Goal: Information Seeking & Learning: Learn about a topic

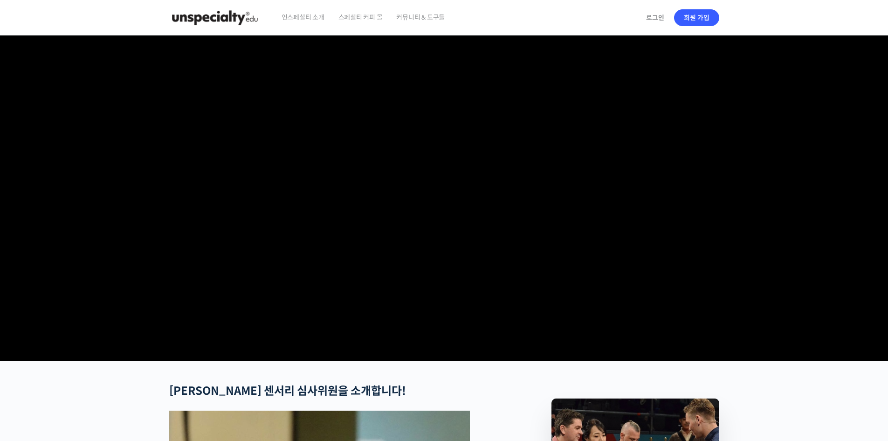
click at [210, 17] on img at bounding box center [214, 18] width 91 height 28
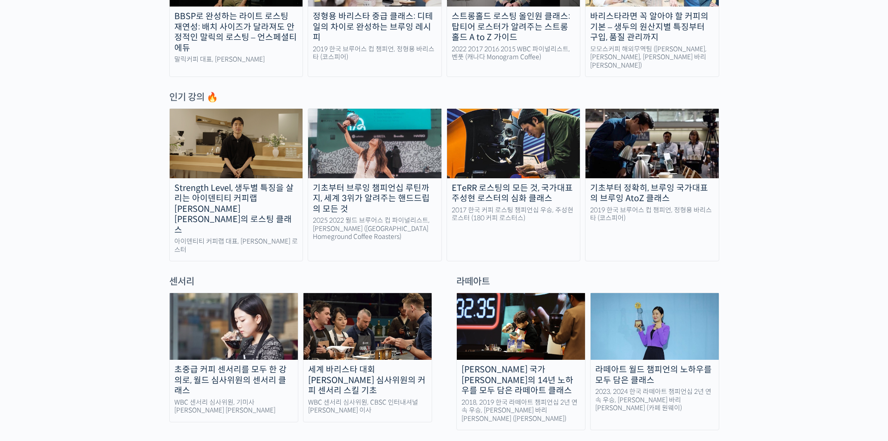
scroll to position [497, 0]
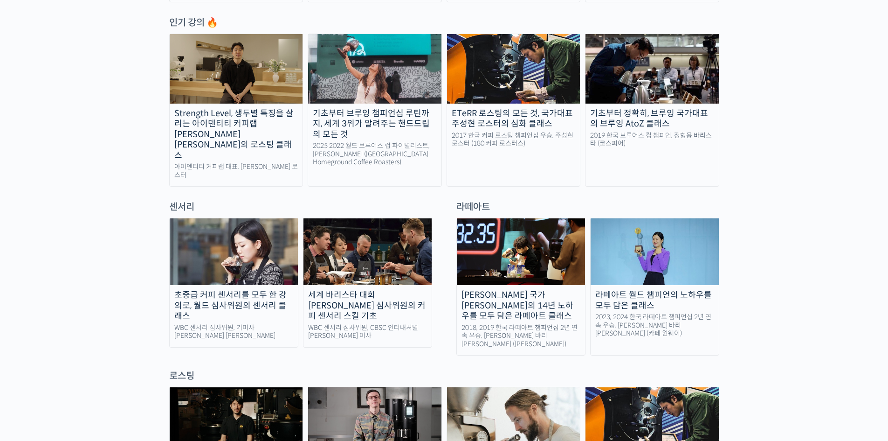
click at [247, 229] on img at bounding box center [234, 251] width 128 height 67
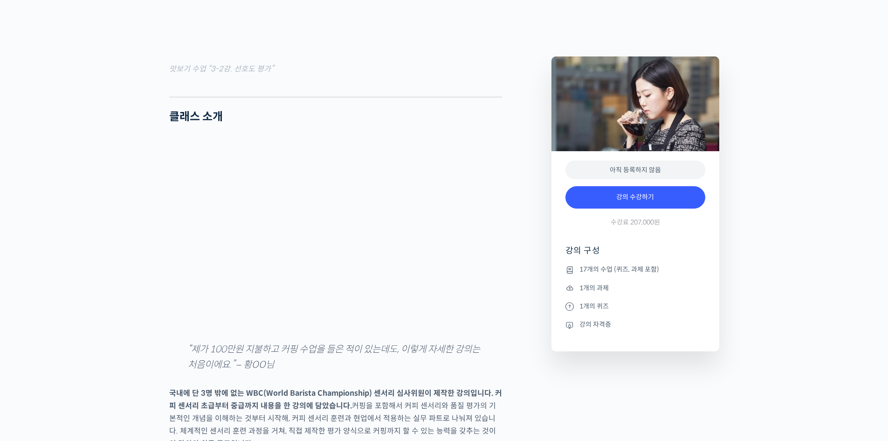
scroll to position [1181, 0]
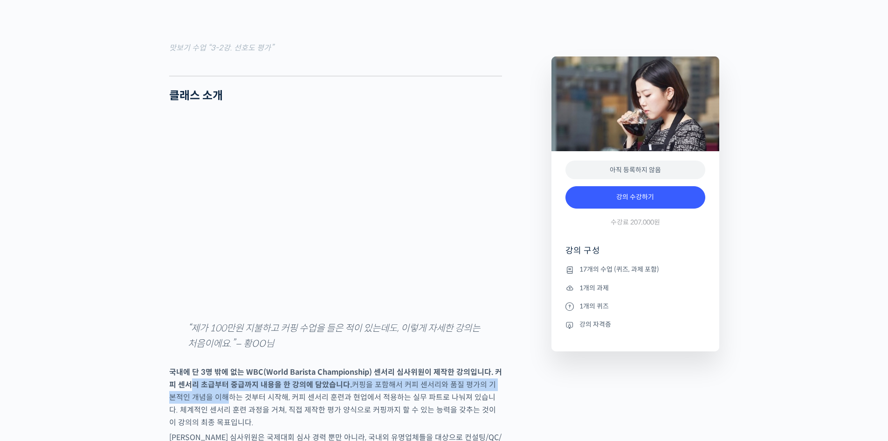
drag, startPoint x: 192, startPoint y: 184, endPoint x: 259, endPoint y: 190, distance: 66.9
click at [243, 366] on p "국내에 단 3명 밖에 없는 WBC(World Barista Championship) 센서리 심사위원이 제작한 강의입니다. 커피 센서리 초급부터…" at bounding box center [335, 397] width 333 height 63
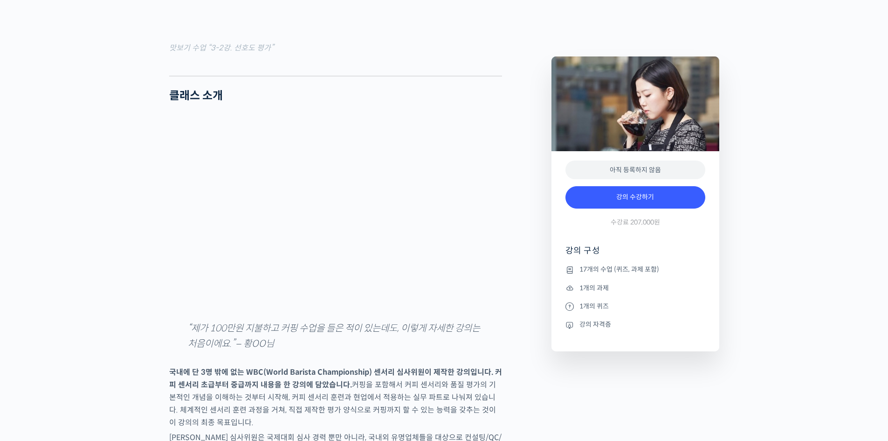
click at [295, 366] on p "국내에 단 3명 밖에 없는 WBC(World Barista Championship) 센서리 심사위원이 제작한 강의입니다. 커피 센서리 초급부터…" at bounding box center [335, 397] width 333 height 63
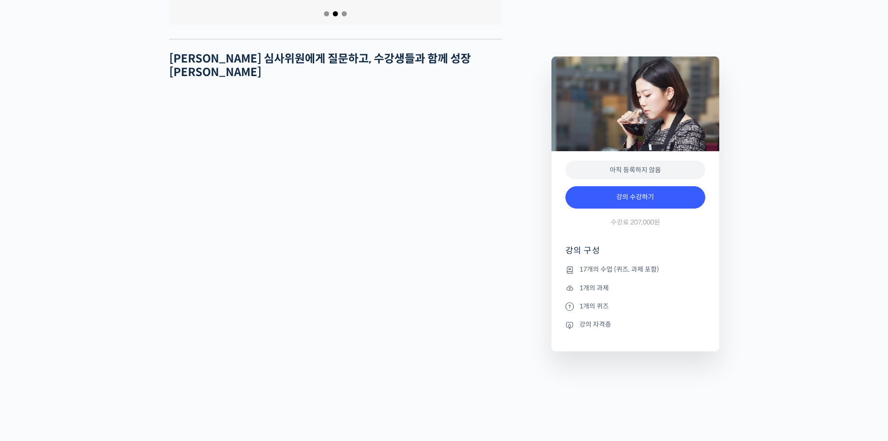
scroll to position [4041, 0]
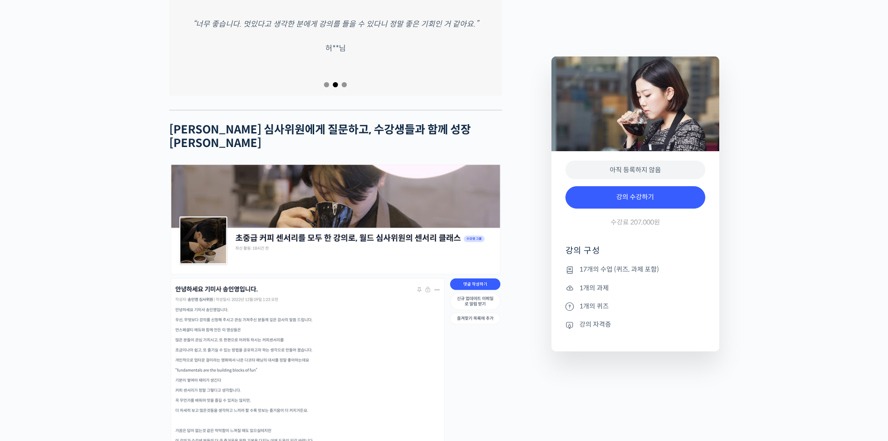
drag, startPoint x: 221, startPoint y: 130, endPoint x: 434, endPoint y: 245, distance: 241.2
drag, startPoint x: 398, startPoint y: 155, endPoint x: 297, endPoint y: 150, distance: 100.8
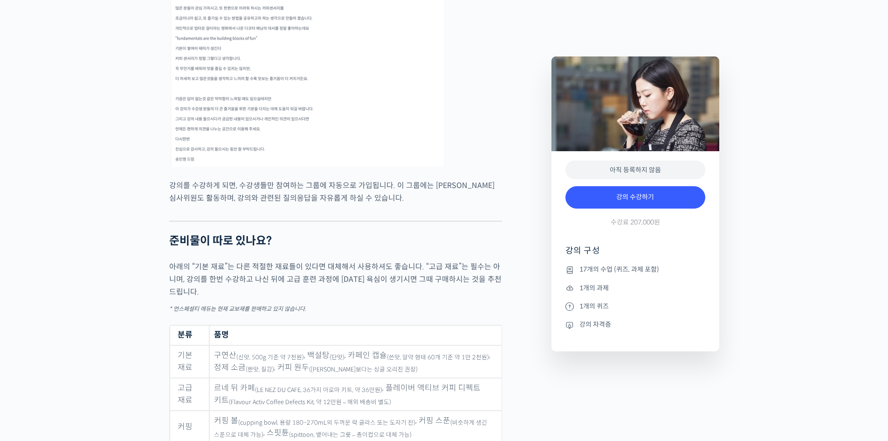
scroll to position [4351, 0]
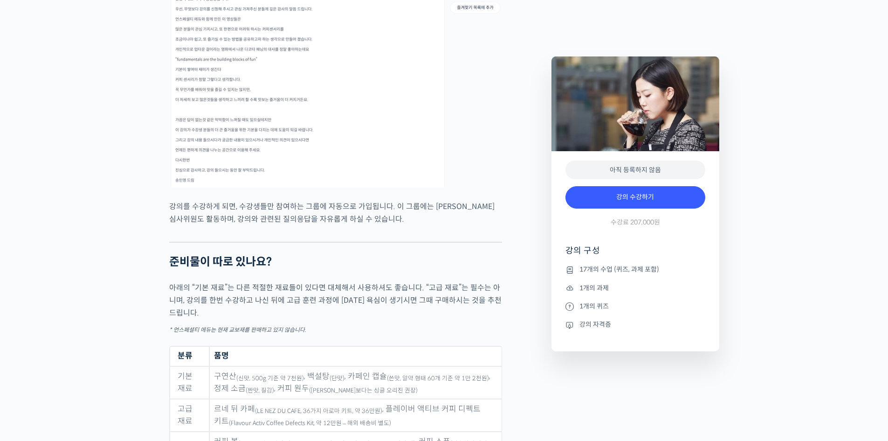
drag, startPoint x: 345, startPoint y: 157, endPoint x: 318, endPoint y: 157, distance: 27.0
click at [326, 387] on sub "(블렌드보다는 싱글 오리진 권장)" at bounding box center [363, 390] width 109 height 7
drag, startPoint x: 283, startPoint y: 145, endPoint x: 377, endPoint y: 144, distance: 94.2
click at [356, 366] on td "구연산 (신맛, 500g 기준 약 7천원) , 백설탕 (단맛) , 카페인 캡슐 (쓴맛, 알약 형태 60개 기준 약 1만 2천원) , 정제 소금…" at bounding box center [355, 382] width 292 height 33
drag, startPoint x: 391, startPoint y: 145, endPoint x: 304, endPoint y: 146, distance: 86.3
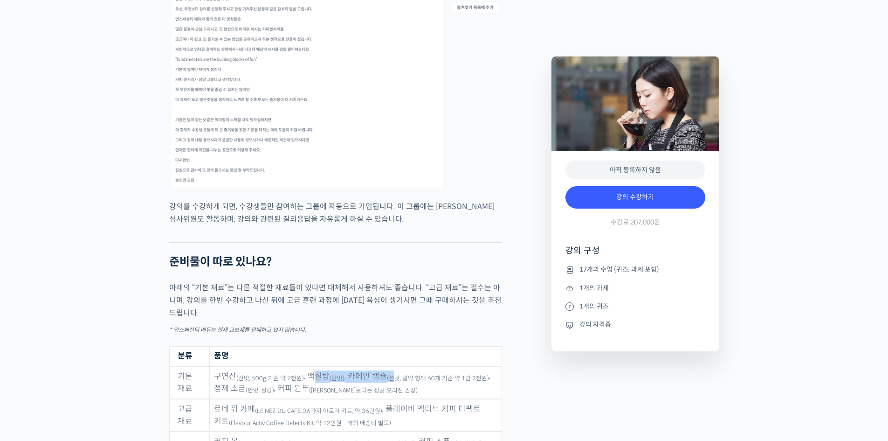
click at [309, 366] on td "구연산 (신맛, 500g 기준 약 7천원) , 백설탕 (단맛) , 카페인 캡슐 (쓴맛, 알약 형태 60개 기준 약 1만 2천원) , 정제 소금…" at bounding box center [355, 382] width 292 height 33
click at [281, 374] on sub "(신맛, 500g 기준 약 7천원)" at bounding box center [270, 377] width 68 height 7
drag, startPoint x: 466, startPoint y: 146, endPoint x: 359, endPoint y: 146, distance: 106.3
click at [368, 366] on td "구연산 (신맛, 500g 기준 약 7천원) , 백설탕 (단맛) , 카페인 캡슐 (쓴맛, 알약 형태 60개 기준 약 1만 2천원) , 정제 소금…" at bounding box center [355, 382] width 292 height 33
drag, startPoint x: 352, startPoint y: 144, endPoint x: 391, endPoint y: 144, distance: 39.2
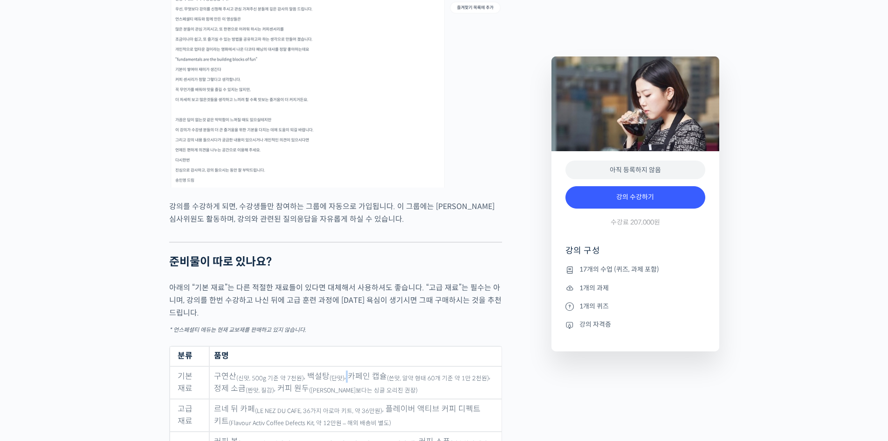
click at [359, 366] on td "구연산 (신맛, 500g 기준 약 7천원) , 백설탕 (단맛) , 카페인 캡슐 (쓴맛, 알약 형태 60개 기준 약 1만 2천원) , 정제 소금…" at bounding box center [355, 382] width 292 height 33
click at [415, 374] on sub "(쓴맛, 알약 형태 60개 기준 약 1만 2천원)" at bounding box center [438, 377] width 102 height 7
drag, startPoint x: 343, startPoint y: 142, endPoint x: 468, endPoint y: 142, distance: 125.0
click at [452, 366] on td "구연산 (신맛, 500g 기준 약 7천원) , 백설탕 (단맛) , 카페인 캡슐 (쓴맛, 알약 형태 60개 기준 약 1만 2천원) , 정제 소금…" at bounding box center [355, 382] width 292 height 33
click at [405, 374] on sub "(쓴맛, 알약 형태 60개 기준 약 1만 2천원)" at bounding box center [438, 377] width 102 height 7
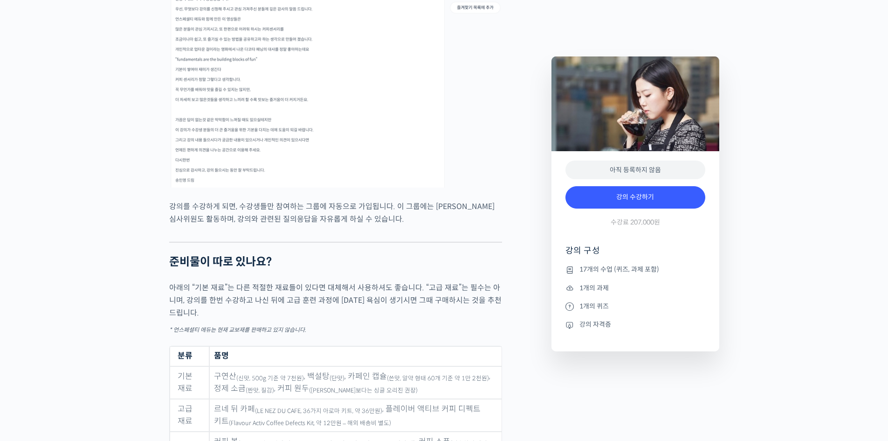
drag, startPoint x: 370, startPoint y: 143, endPoint x: 298, endPoint y: 145, distance: 71.9
click at [343, 366] on td "구연산 (신맛, 500g 기준 약 7천원) , 백설탕 (단맛) , 카페인 캡슐 (쓴맛, 알약 형태 60개 기준 약 1만 2천원) , 정제 소금…" at bounding box center [355, 382] width 292 height 33
click at [260, 374] on sub "(신맛, 500g 기준 약 7천원)" at bounding box center [270, 377] width 68 height 7
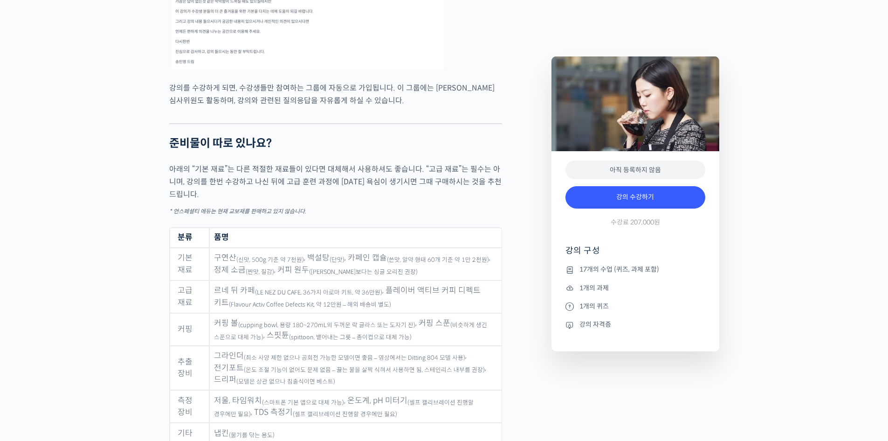
scroll to position [4662, 0]
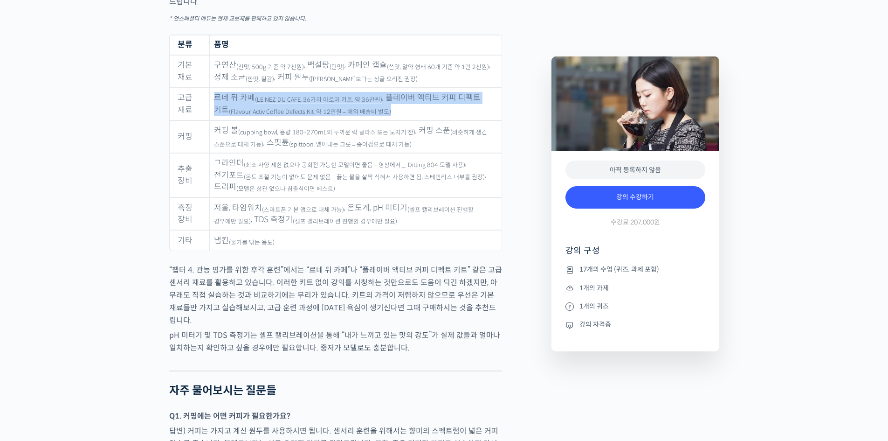
drag, startPoint x: 216, startPoint y: 105, endPoint x: 393, endPoint y: 117, distance: 177.1
click at [393, 117] on td "르네 뒤 카페 (LE NEZ DU CAFE, 36가지 아로마 키트, 약 36만원) , 플레이버 액티브 커피 디펙트 키트 (Flavour Act…" at bounding box center [355, 104] width 292 height 33
drag, startPoint x: 384, startPoint y: 105, endPoint x: 404, endPoint y: 117, distance: 23.8
click at [404, 117] on td "르네 뒤 카페 (LE NEZ DU CAFE, 36가지 아로마 키트, 약 36만원) , 플레이버 액티브 커피 디펙트 키트 (Flavour Act…" at bounding box center [355, 104] width 292 height 33
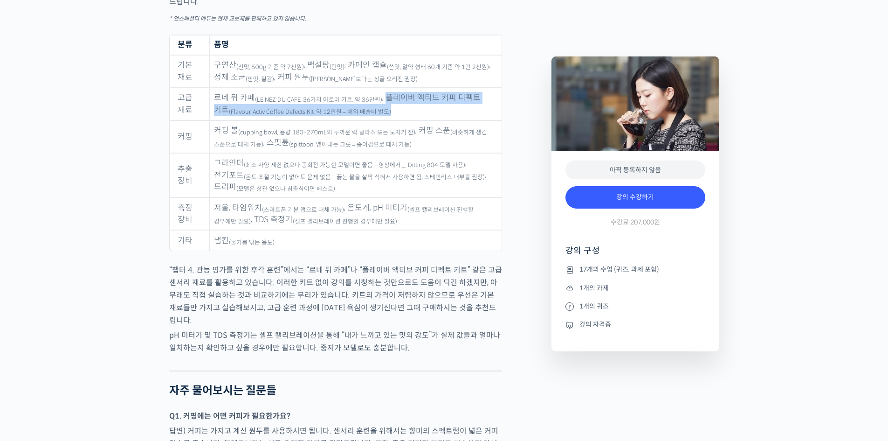
click at [404, 117] on td "르네 뒤 카페 (LE NEZ DU CAFE, 36가지 아로마 키트, 약 36만원) , 플레이버 액티브 커피 디펙트 키트 (Flavour Act…" at bounding box center [355, 104] width 292 height 33
click at [382, 104] on td "르네 뒤 카페 (LE NEZ DU CAFE, 36가지 아로마 키트, 약 36만원) , 플레이버 액티브 커피 디펙트 키트 (Flavour Act…" at bounding box center [355, 104] width 292 height 33
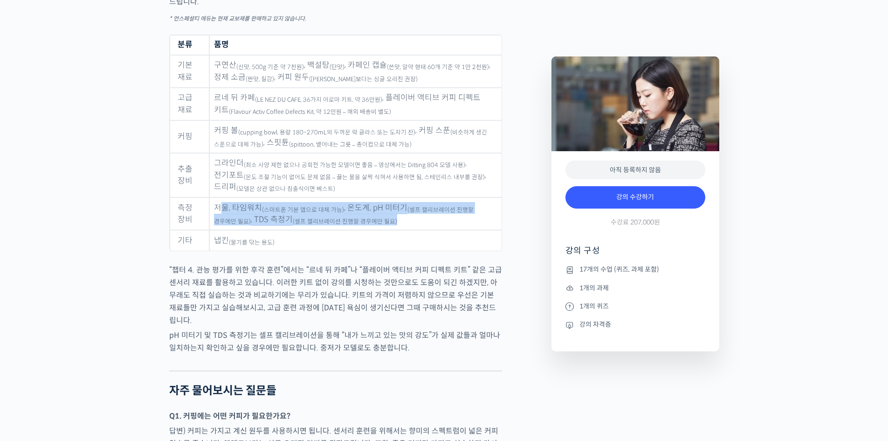
drag, startPoint x: 220, startPoint y: 216, endPoint x: 420, endPoint y: 225, distance: 199.7
click at [420, 225] on td "저울, 타임워치 (스마트폰 기본 앱으로 대체 가능) , 온도계, pH 미터기 (셀프 캘리브레이션 진행할 경우에만 필요) , TDS 측정기 (셀…" at bounding box center [355, 213] width 292 height 33
click at [418, 225] on td "저울, 타임워치 (스마트폰 기본 앱으로 대체 가능) , 온도계, pH 미터기 (셀프 캘리브레이션 진행할 경우에만 필요) , TDS 측정기 (셀…" at bounding box center [355, 213] width 292 height 33
drag, startPoint x: 398, startPoint y: 224, endPoint x: 214, endPoint y: 214, distance: 184.9
click at [214, 214] on td "저울, 타임워치 (스마트폰 기본 앱으로 대체 가능) , 온도계, pH 미터기 (셀프 캘리브레이션 진행할 경우에만 필요) , TDS 측정기 (셀…" at bounding box center [355, 213] width 292 height 33
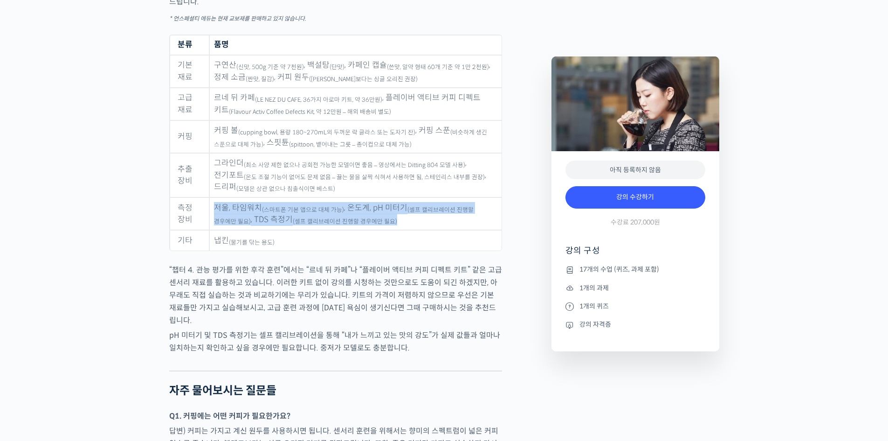
click at [214, 214] on td "저울, 타임워치 (스마트폰 기본 앱으로 대체 가능) , 온도계, pH 미터기 (셀프 캘리브레이션 진행할 경우에만 필요) , TDS 측정기 (셀…" at bounding box center [355, 213] width 292 height 33
drag, startPoint x: 214, startPoint y: 213, endPoint x: 385, endPoint y: 227, distance: 171.3
click at [385, 227] on td "저울, 타임워치 (스마트폰 기본 앱으로 대체 가능) , 온도계, pH 미터기 (셀프 캘리브레이션 진행할 경우에만 필요) , TDS 측정기 (셀…" at bounding box center [355, 213] width 292 height 33
drag, startPoint x: 388, startPoint y: 225, endPoint x: 214, endPoint y: 212, distance: 174.9
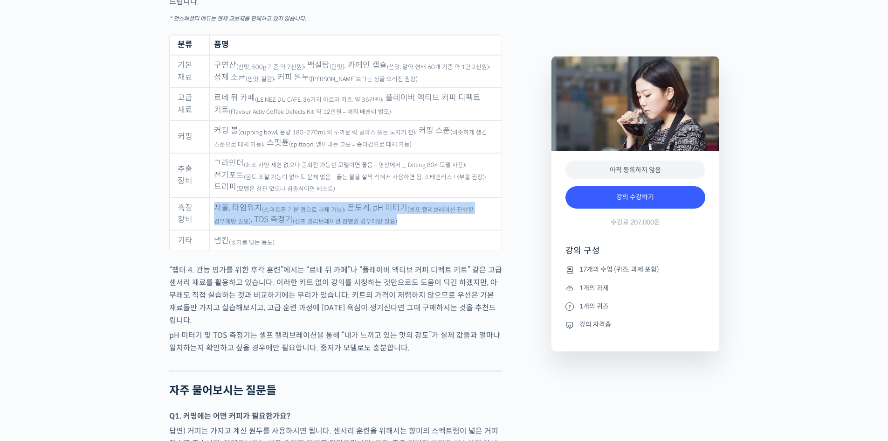
click at [214, 212] on td "저울, 타임워치 (스마트폰 기본 앱으로 대체 가능) , 온도계, pH 미터기 (셀프 캘리브레이션 진행할 경우에만 필요) , TDS 측정기 (셀…" at bounding box center [355, 213] width 292 height 33
drag, startPoint x: 214, startPoint y: 212, endPoint x: 400, endPoint y: 223, distance: 185.9
click at [400, 223] on td "저울, 타임워치 (스마트폰 기본 앱으로 대체 가능) , 온도계, pH 미터기 (셀프 캘리브레이션 진행할 경우에만 필요) , TDS 측정기 (셀…" at bounding box center [355, 213] width 292 height 33
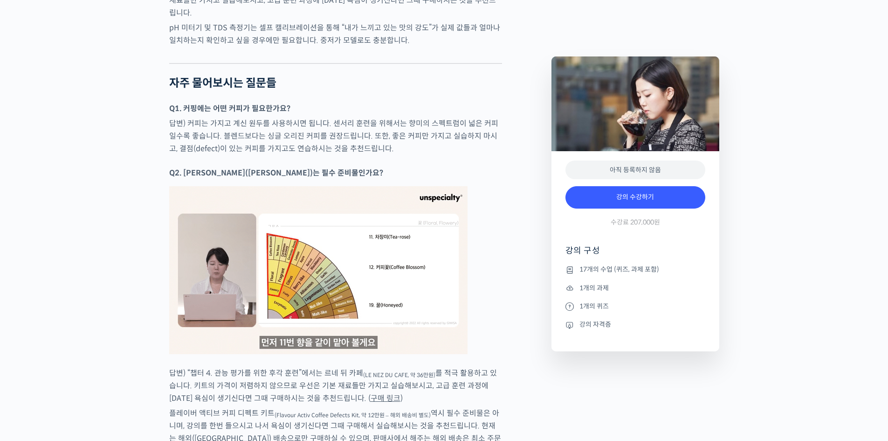
scroll to position [4973, 0]
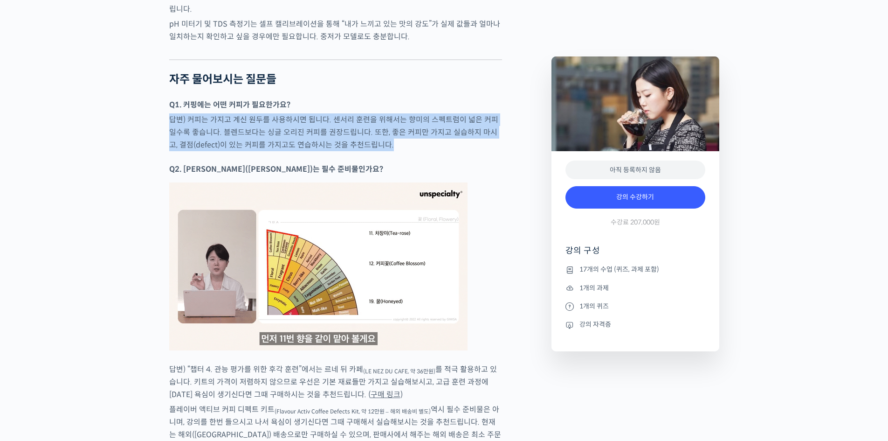
drag, startPoint x: 408, startPoint y: 120, endPoint x: 429, endPoint y: 142, distance: 30.0
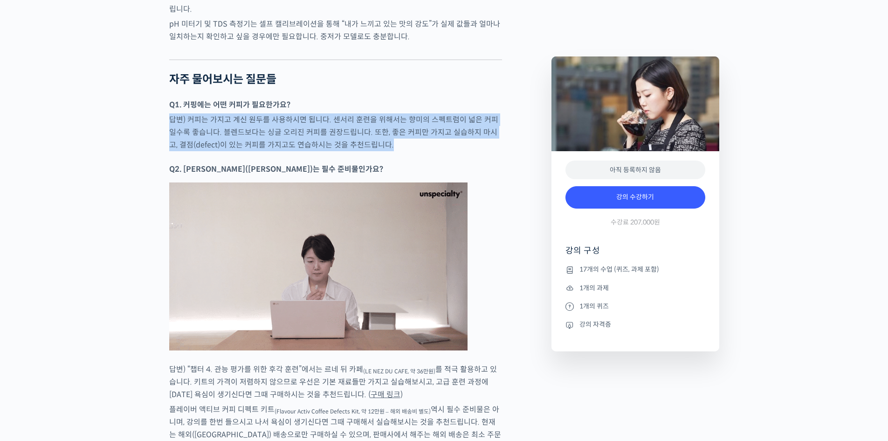
click at [429, 142] on p "답변) 커피는 가지고 계신 원두를 사용하시면 됩니다. 센서리 훈련을 위해서는 향미의 스펙트럼이 넓은 커피일수록 좋습니다. 블렌드보다는 싱글 오…" at bounding box center [335, 132] width 333 height 38
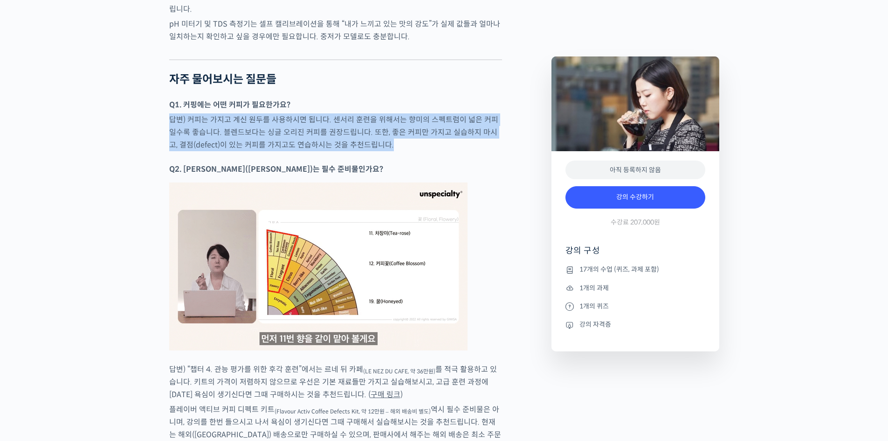
drag, startPoint x: 428, startPoint y: 146, endPoint x: 422, endPoint y: 96, distance: 50.7
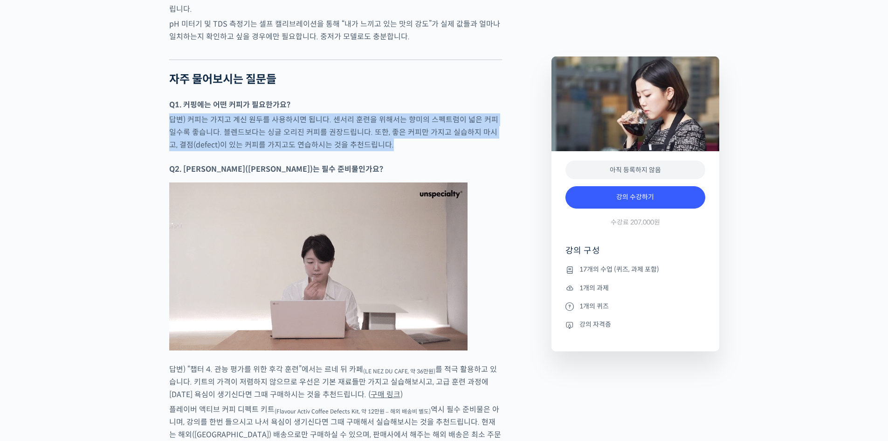
click at [422, 98] on p "Q1. 커핑에는 어떤 커피가 필요한가요?" at bounding box center [335, 104] width 333 height 13
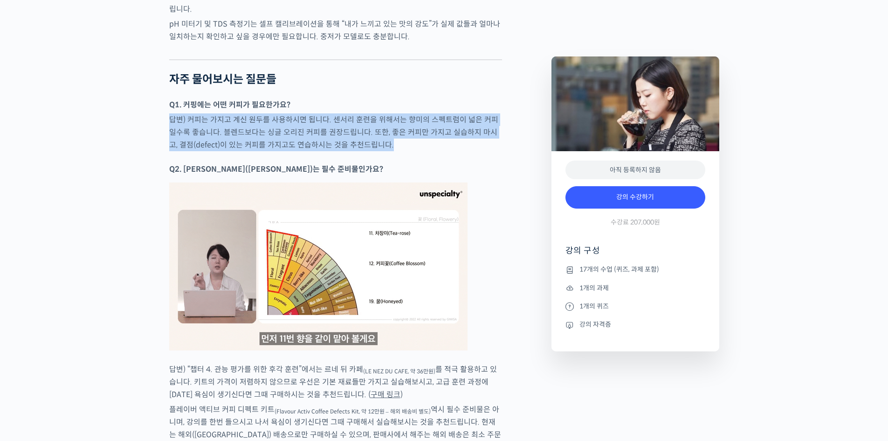
click at [430, 156] on div at bounding box center [335, 157] width 333 height 9
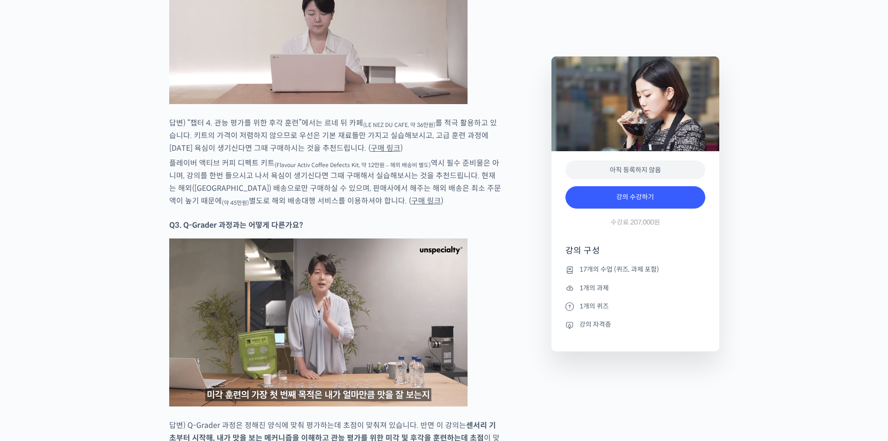
scroll to position [5222, 0]
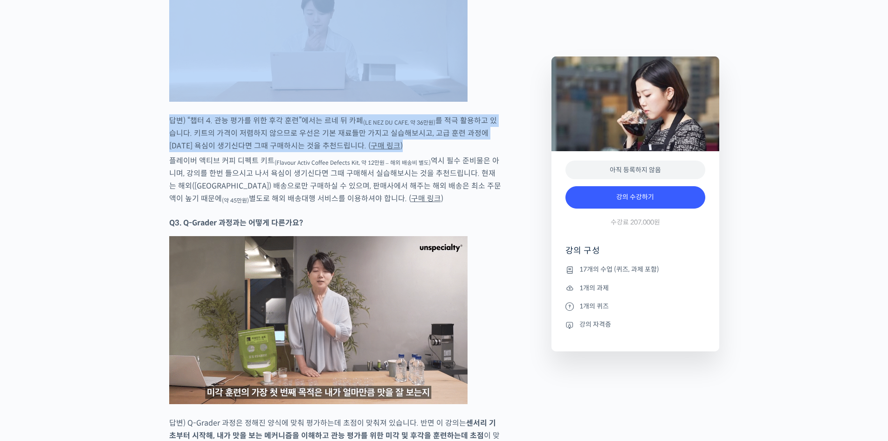
drag, startPoint x: 500, startPoint y: 100, endPoint x: 495, endPoint y: 139, distance: 39.4
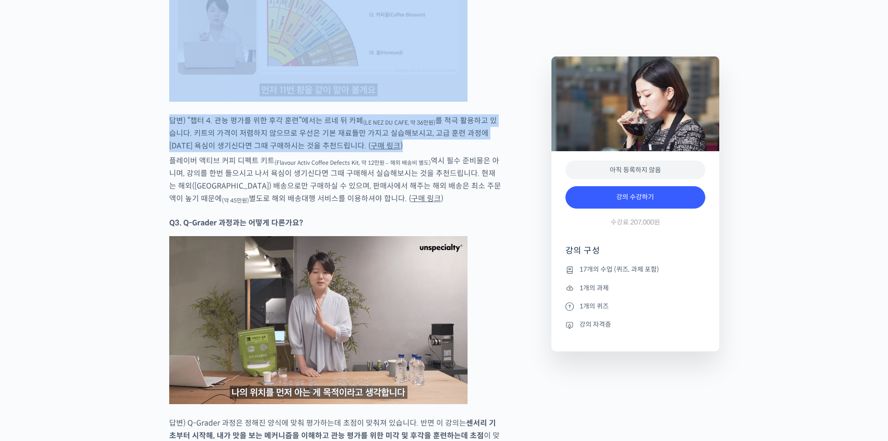
click at [495, 139] on p "답변) “챕터 4. 관능 평가를 위한 후각 훈련”에서는 르네 뒤 카페 (LE NEZ DU CAFE, 약 36만원) 를 적극 활용하고 있습니다.…" at bounding box center [335, 133] width 333 height 38
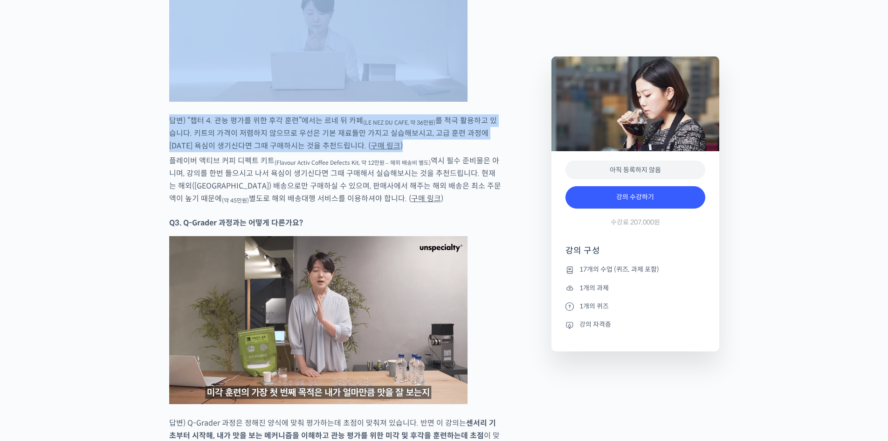
drag, startPoint x: 475, startPoint y: 143, endPoint x: 486, endPoint y: 90, distance: 53.3
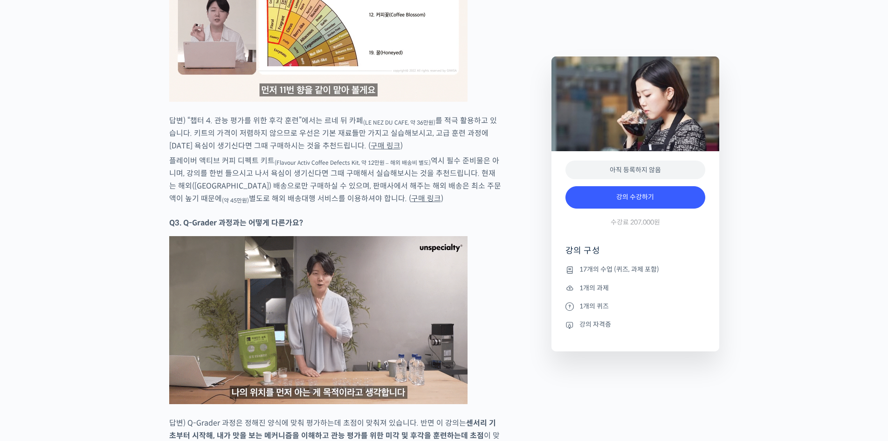
click at [432, 154] on p "플레이버 액티브 커피 디펙트 키트 (Flavour Activ Coffee Defects Kit, 약 12만원 – 해외 배송비 별도) 역시 필수…" at bounding box center [335, 179] width 333 height 50
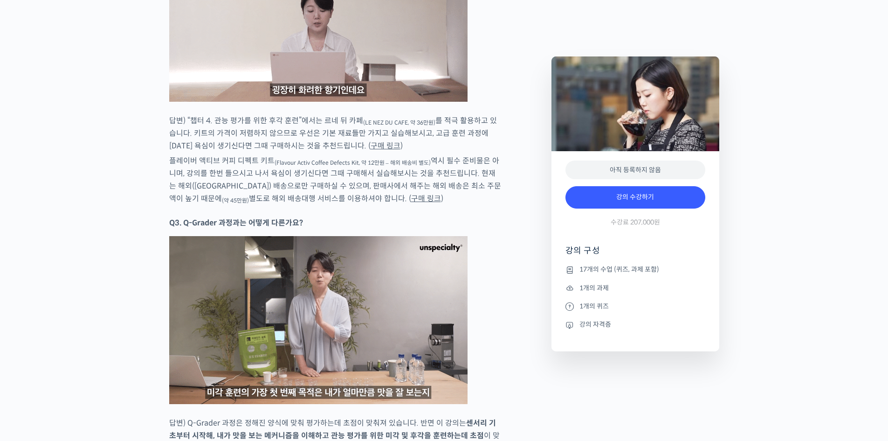
click at [411, 193] on link "구매 링크" at bounding box center [426, 198] width 30 height 10
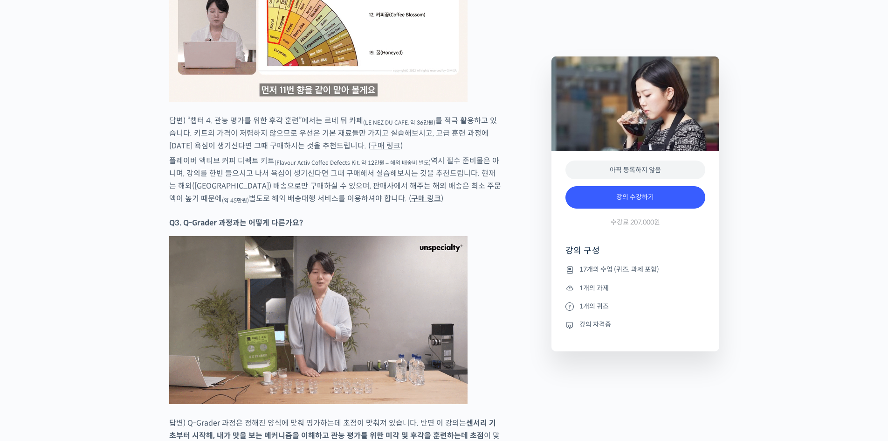
click at [490, 176] on p "플레이버 액티브 커피 디펙트 키트 (Flavour Activ Coffee Defects Kit, 약 12만원 – 해외 배송비 별도) 역시 필수…" at bounding box center [335, 179] width 333 height 50
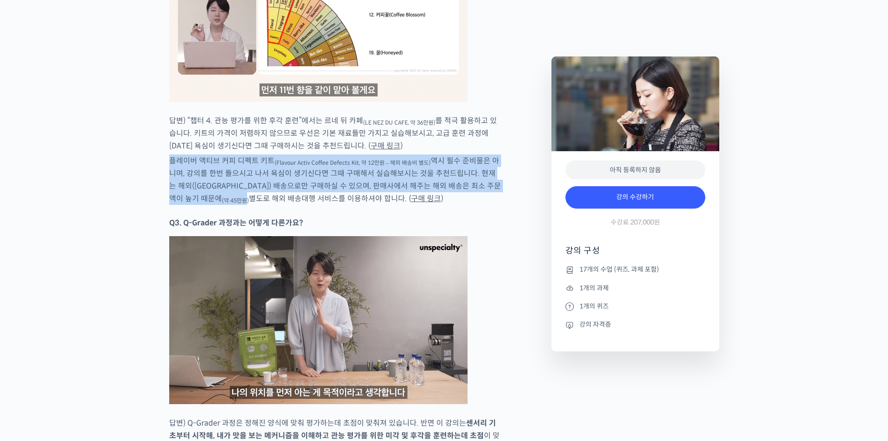
drag, startPoint x: 495, startPoint y: 185, endPoint x: 489, endPoint y: 139, distance: 45.6
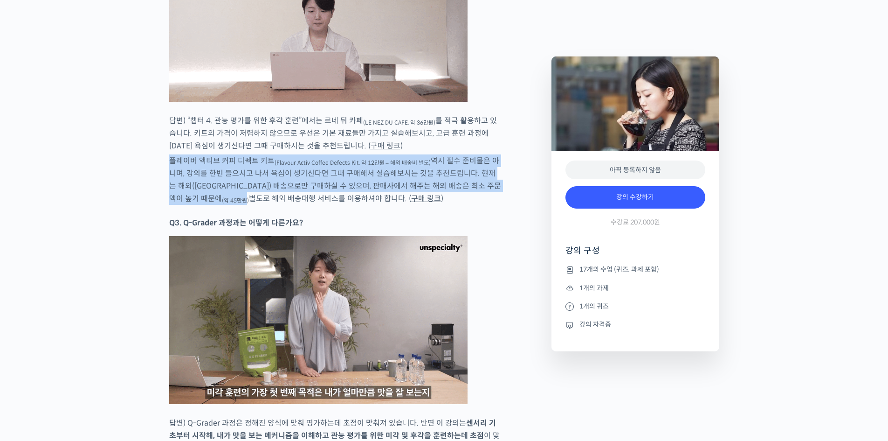
click at [489, 139] on p "답변) “챕터 4. 관능 평가를 위한 후각 훈련”에서는 르네 뒤 카페 (LE NEZ DU CAFE, 약 36만원) 를 적극 활용하고 있습니다.…" at bounding box center [335, 133] width 333 height 38
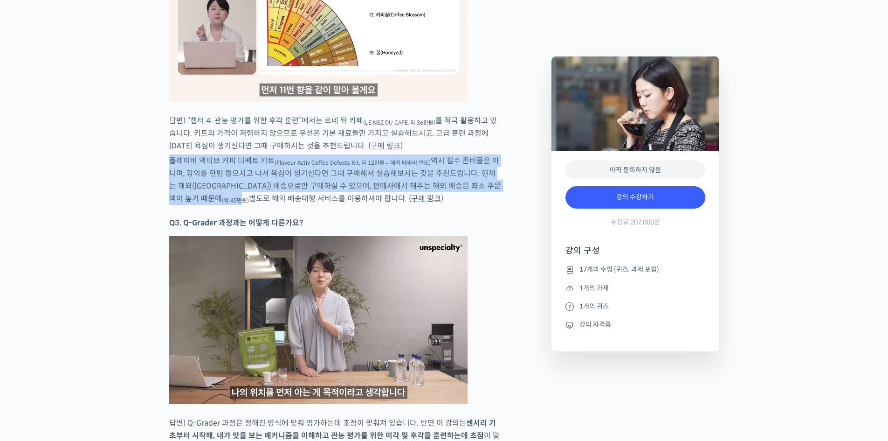
drag, startPoint x: 489, startPoint y: 138, endPoint x: 489, endPoint y: 179, distance: 41.5
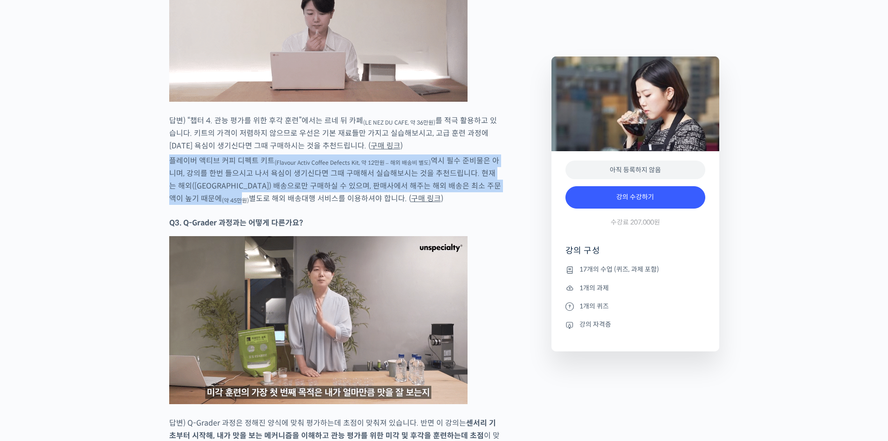
click at [489, 179] on p "플레이버 액티브 커피 디펙트 키트 (Flavour Activ Coffee Defects Kit, 약 12만원 – 해외 배송비 별도) 역시 필수…" at bounding box center [335, 179] width 333 height 50
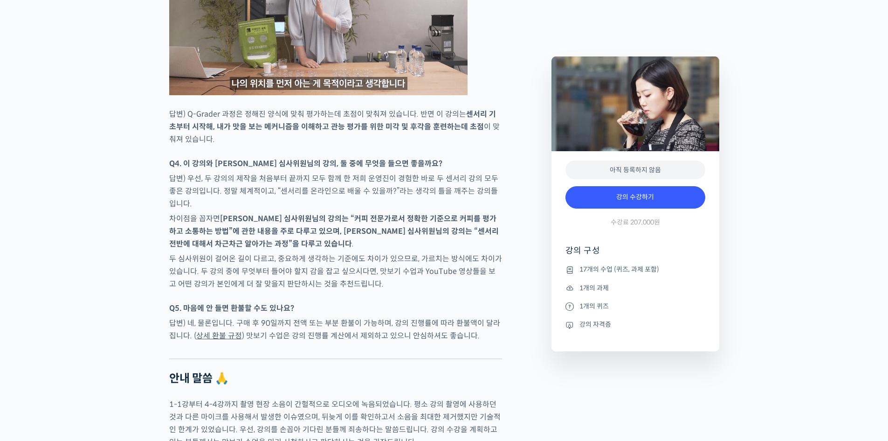
scroll to position [5533, 0]
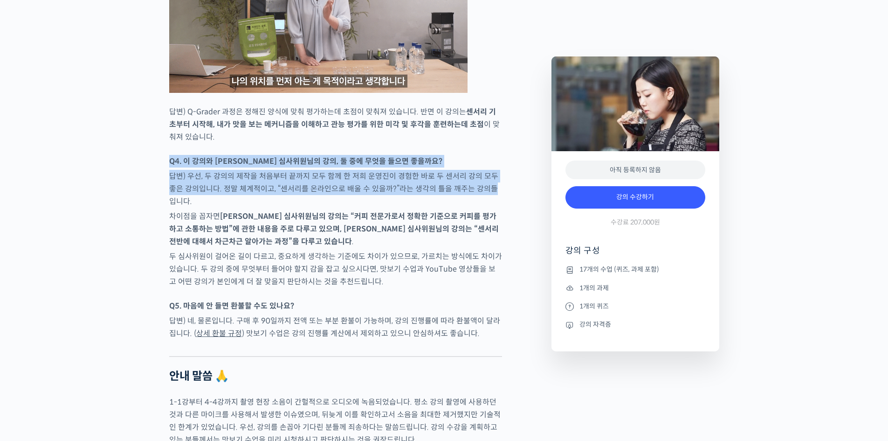
drag, startPoint x: 475, startPoint y: 159, endPoint x: 486, endPoint y: 182, distance: 25.6
click at [486, 182] on p "답변) 우선, 두 강의의 제작을 처음부터 끝까지 모두 함께 한 저희 운영진이 경험한 바로 두 센서리 강의 모두 좋은 강의입니다. 정말 체계적이…" at bounding box center [335, 189] width 333 height 38
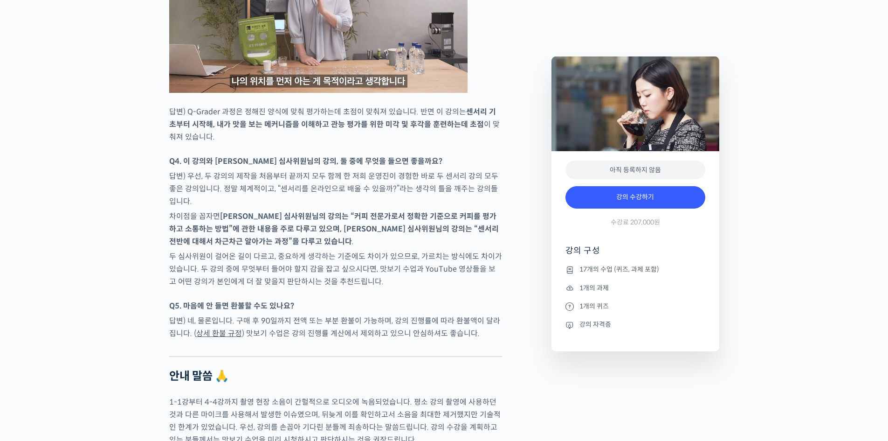
drag, startPoint x: 479, startPoint y: 105, endPoint x: 479, endPoint y: 113, distance: 8.4
click at [479, 107] on strong "센서리 기초부터 시작해, 내가 맛을 보는 메커니즘을 이해하고 관능 평가를 위한 미각 및 후각을 훈련하는데 초점" at bounding box center [332, 118] width 327 height 22
drag, startPoint x: 479, startPoint y: 146, endPoint x: 479, endPoint y: 156, distance: 9.3
click at [480, 193] on p "답변) 우선, 두 강의의 제작을 처음부터 끝까지 모두 함께 한 저희 운영진이 경험한 바로 두 센서리 강의 모두 좋은 강의입니다. 정말 체계적이…" at bounding box center [335, 189] width 333 height 38
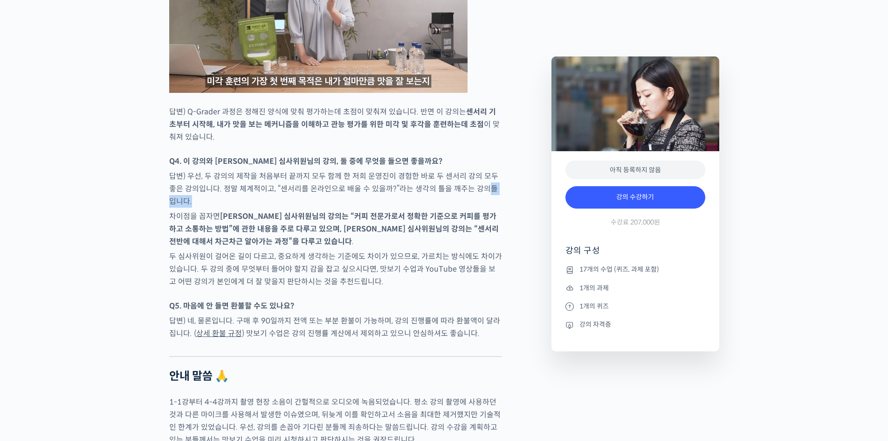
click at [480, 199] on p "답변) 우선, 두 강의의 제작을 처음부터 끝까지 모두 함께 한 저희 운영진이 경험한 바로 두 센서리 강의 모두 좋은 강의입니다. 정말 체계적이…" at bounding box center [335, 189] width 333 height 38
click at [475, 145] on div at bounding box center [335, 149] width 333 height 9
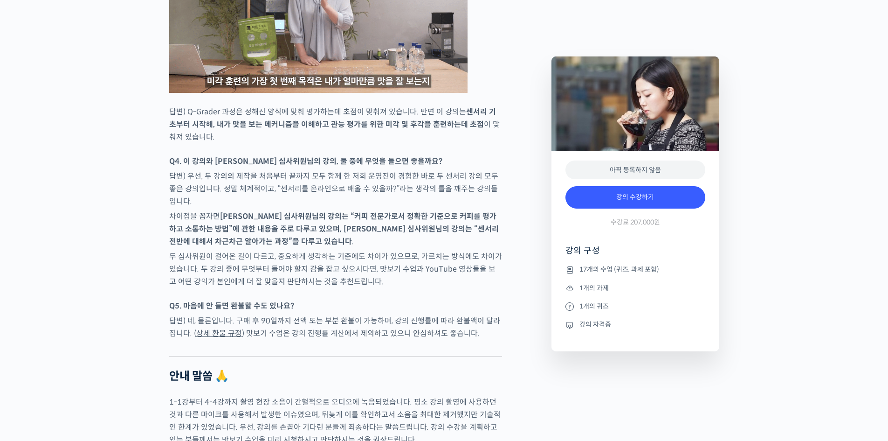
click at [470, 250] on p "두 심사위원이 걸어온 길이 다르고, 중요하게 생각하는 기준에도 차이가 있으므로, 가르치는 방식에도 차이가 있습니다. 두 강의 중에 무엇부터 들…" at bounding box center [335, 269] width 333 height 38
click at [470, 225] on strong "송인영 심사위원님의 강의는 “커피 전문가로서 정확한 기준으로 커피를 평가하고 소통하는 방법”에 관한 내용을 주로 다루고 있으며, 윤선희 심사위…" at bounding box center [334, 228] width 330 height 35
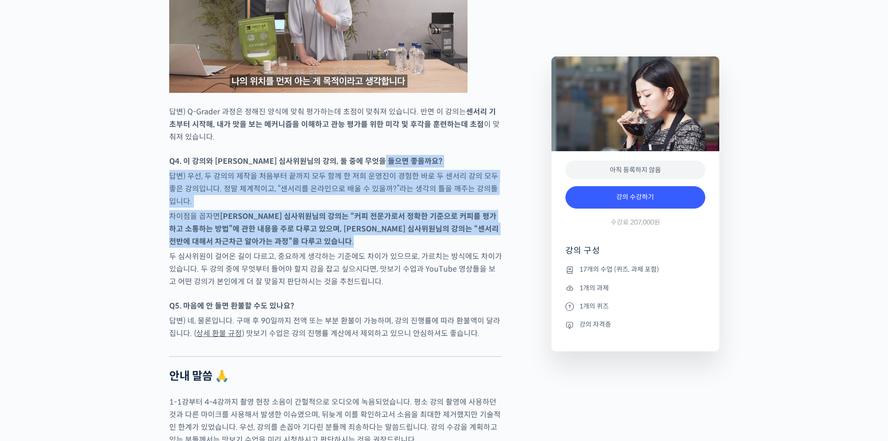
drag, startPoint x: 467, startPoint y: 233, endPoint x: 490, endPoint y: 128, distance: 107.5
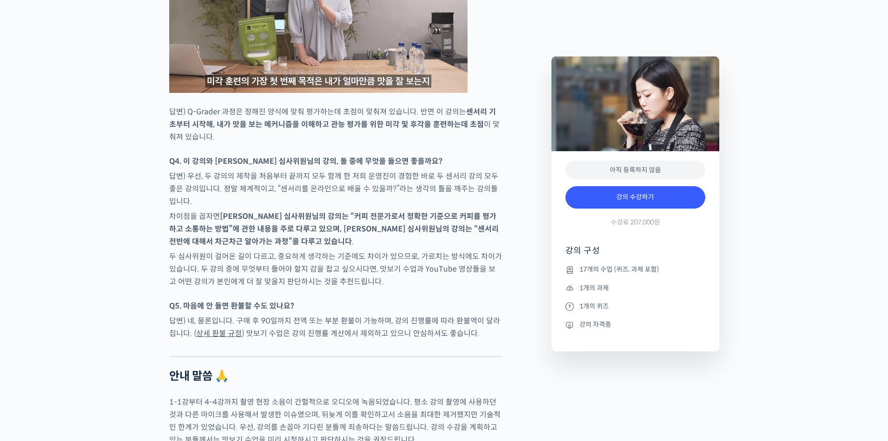
click at [490, 127] on p "답변) Q-Grader 과정은 정해진 양식에 맞춰 평가하는데 초점이 맞춰져 있습니다. 반면 이 강의는 센서리 기초부터 시작해, 내가 맛을 보는…" at bounding box center [335, 124] width 333 height 38
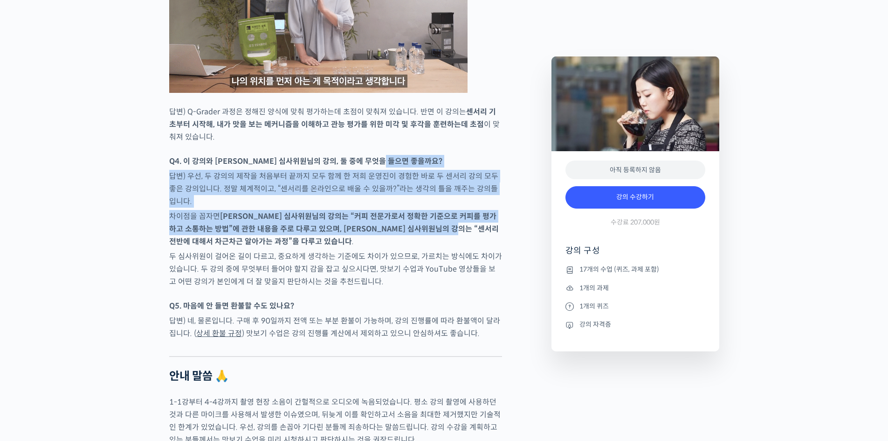
click at [479, 228] on strong "송인영 심사위원님의 강의는 “커피 전문가로서 정확한 기준으로 커피를 평가하고 소통하는 방법”에 관한 내용을 주로 다루고 있으며, 윤선희 심사위…" at bounding box center [334, 228] width 330 height 35
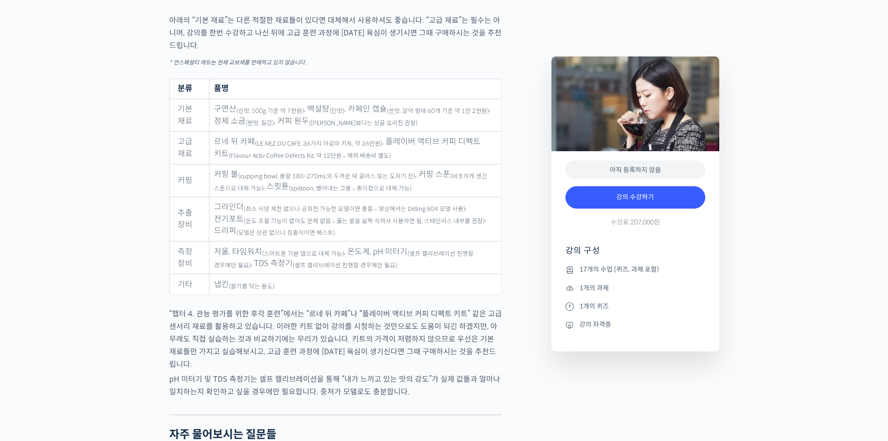
scroll to position [4553, 0]
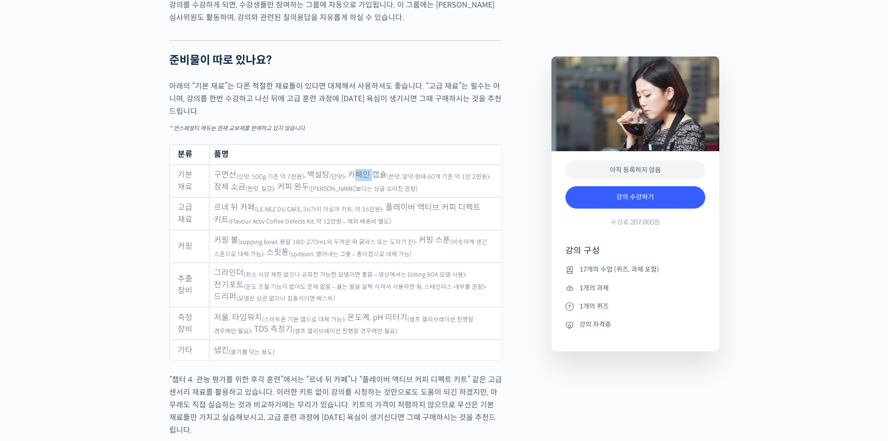
drag, startPoint x: 368, startPoint y: 181, endPoint x: 381, endPoint y: 181, distance: 13.5
click at [377, 181] on td "구연산 (신맛, 500g 기준 약 7천원) , 백설탕 (단맛) , 카페인 캡슐 (쓴맛, 알약 형태 60개 기준 약 1만 2천원) , 정제 소금…" at bounding box center [355, 181] width 292 height 33
drag, startPoint x: 434, startPoint y: 185, endPoint x: 414, endPoint y: 185, distance: 20.0
click at [422, 180] on sub "(쓴맛, 알약 형태 60개 기준 약 1만 2천원)" at bounding box center [438, 176] width 102 height 7
drag, startPoint x: 390, startPoint y: 186, endPoint x: 433, endPoint y: 186, distance: 42.9
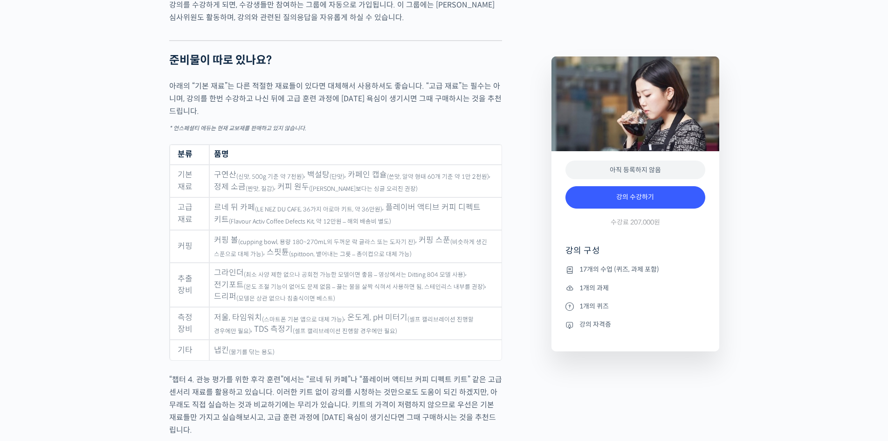
click at [416, 180] on sub "(쓴맛, 알약 형태 60개 기준 약 1만 2천원)" at bounding box center [438, 176] width 102 height 7
click at [466, 180] on sub "(쓴맛, 알약 형태 60개 기준 약 1만 2천원)" at bounding box center [438, 176] width 102 height 7
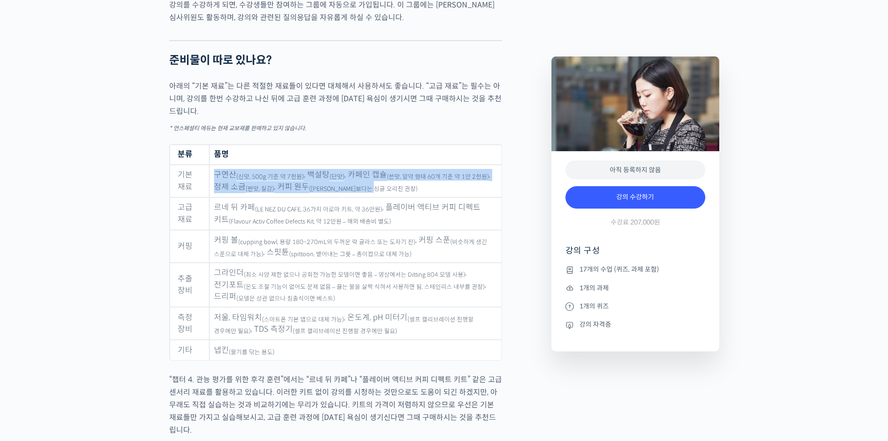
drag, startPoint x: 410, startPoint y: 195, endPoint x: 214, endPoint y: 180, distance: 196.9
click at [214, 180] on td "구연산 (신맛, 500g 기준 약 7천원) , 백설탕 (단맛) , 카페인 캡슐 (쓴맛, 알약 형태 60개 기준 약 1만 2천원) , 정제 소금…" at bounding box center [355, 181] width 292 height 33
drag, startPoint x: 214, startPoint y: 179, endPoint x: 415, endPoint y: 194, distance: 201.5
click at [415, 194] on td "구연산 (신맛, 500g 기준 약 7천원) , 백설탕 (단맛) , 카페인 캡슐 (쓴맛, 알약 형태 60개 기준 약 1만 2천원) , 정제 소금…" at bounding box center [355, 181] width 292 height 33
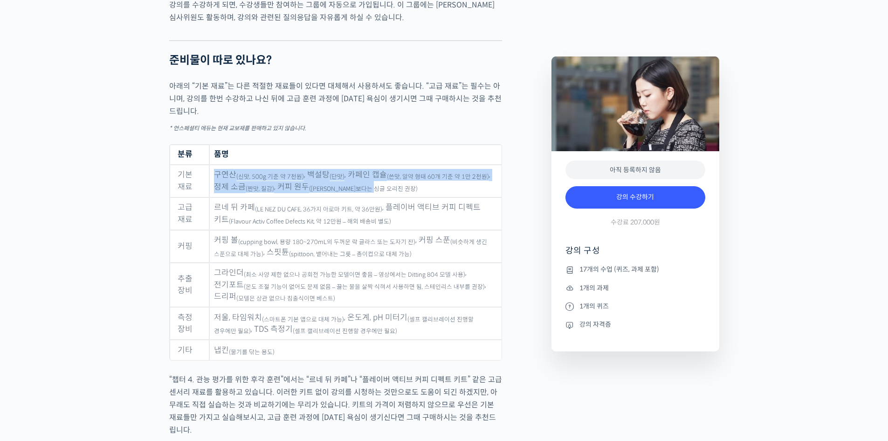
click at [415, 194] on td "구연산 (신맛, 500g 기준 약 7천원) , 백설탕 (단맛) , 카페인 캡슐 (쓴맛, 알약 형태 60개 기준 약 1만 2천원) , 정제 소금…" at bounding box center [355, 181] width 292 height 33
drag, startPoint x: 412, startPoint y: 193, endPoint x: 212, endPoint y: 181, distance: 200.9
click at [212, 181] on td "구연산 (신맛, 500g 기준 약 7천원) , 백설탕 (단맛) , 카페인 캡슐 (쓴맛, 알약 형태 60개 기준 약 1만 2천원) , 정제 소금…" at bounding box center [355, 181] width 292 height 33
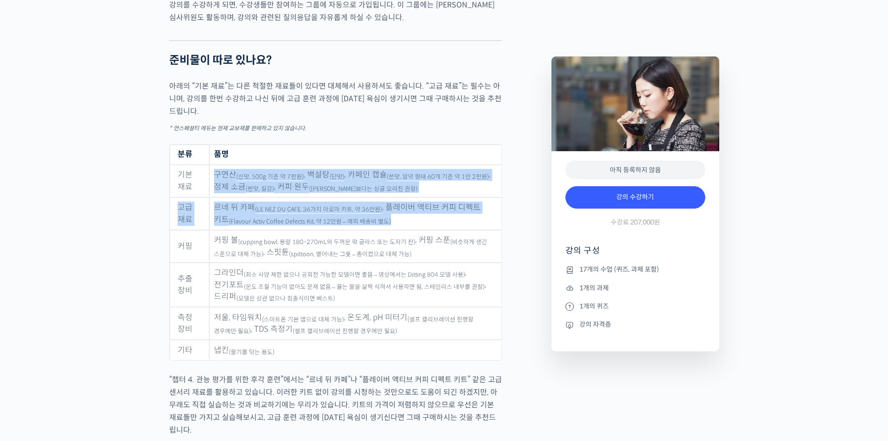
drag, startPoint x: 212, startPoint y: 181, endPoint x: 388, endPoint y: 221, distance: 181.3
click at [388, 221] on tbody "기본 재료 구연산 (신맛, 500g 기준 약 7천원) , 백설탕 (단맛) , 카페인 캡슐 (쓴맛, 알약 형태 60개 기준 약 1만 2천원) ,…" at bounding box center [336, 262] width 332 height 195
click at [404, 230] on td "르네 뒤 카페 (LE NEZ DU CAFE, 36가지 아로마 키트, 약 36만원) , 플레이버 액티브 커피 디펙트 키트 (Flavour Act…" at bounding box center [355, 213] width 292 height 33
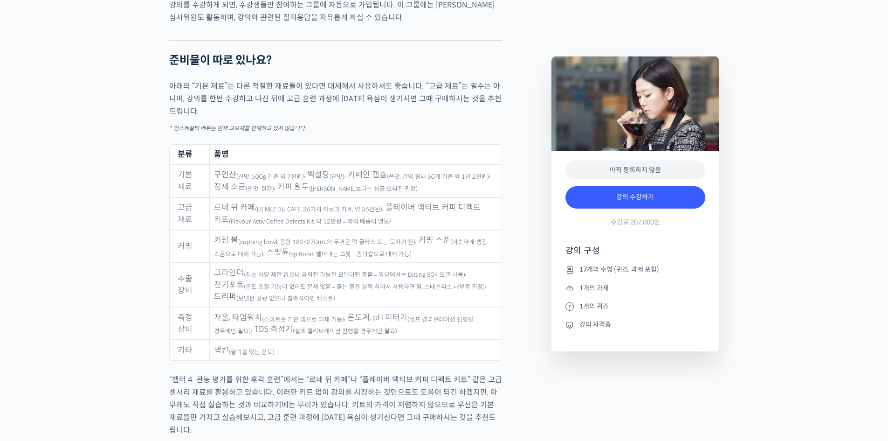
click at [404, 230] on td "르네 뒤 카페 (LE NEZ DU CAFE, 36가지 아로마 키트, 약 36만원) , 플레이버 액티브 커피 디펙트 키트 (Flavour Act…" at bounding box center [355, 213] width 292 height 33
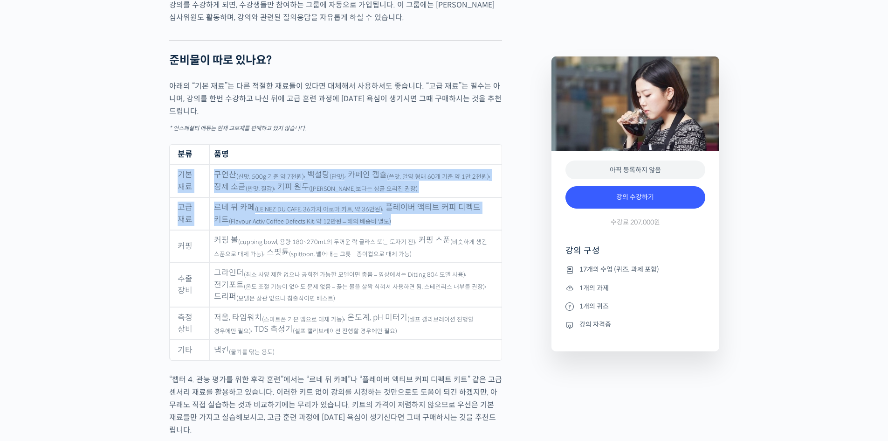
drag, startPoint x: 397, startPoint y: 227, endPoint x: 181, endPoint y: 186, distance: 220.2
click at [181, 186] on tbody "기본 재료 구연산 (신맛, 500g 기준 약 7천원) , 백설탕 (단맛) , 카페인 캡슐 (쓴맛, 알약 형태 60개 기준 약 1만 2천원) ,…" at bounding box center [336, 262] width 332 height 195
click at [181, 186] on td "기본 재료" at bounding box center [190, 181] width 40 height 33
drag, startPoint x: 191, startPoint y: 185, endPoint x: 424, endPoint y: 226, distance: 237.2
click at [424, 226] on tbody "기본 재료 구연산 (신맛, 500g 기준 약 7천원) , 백설탕 (단맛) , 카페인 캡슐 (쓴맛, 알약 형태 60개 기준 약 1만 2천원) ,…" at bounding box center [336, 262] width 332 height 195
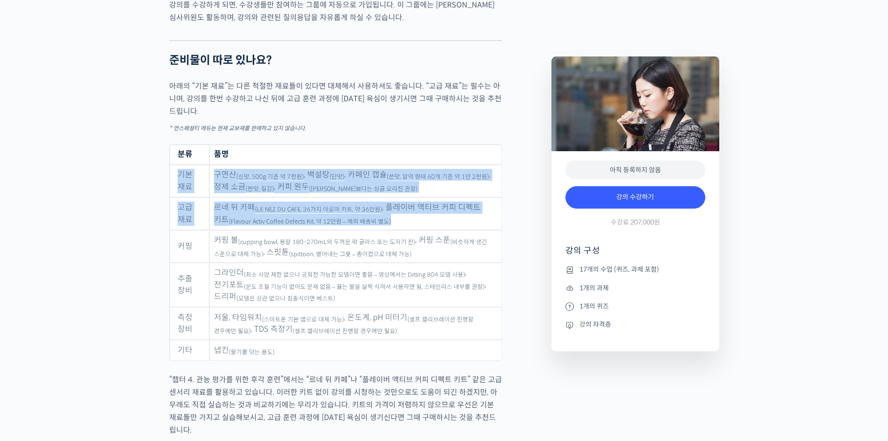
click at [424, 226] on td "르네 뒤 카페 (LE NEZ DU CAFE, 36가지 아로마 키트, 약 36만원) , 플레이버 액티브 커피 디펙트 키트 (Flavour Act…" at bounding box center [355, 213] width 292 height 33
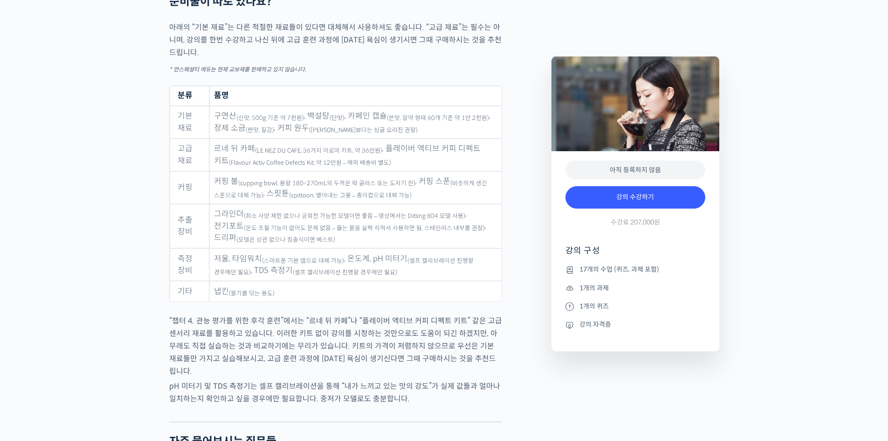
scroll to position [4677, 0]
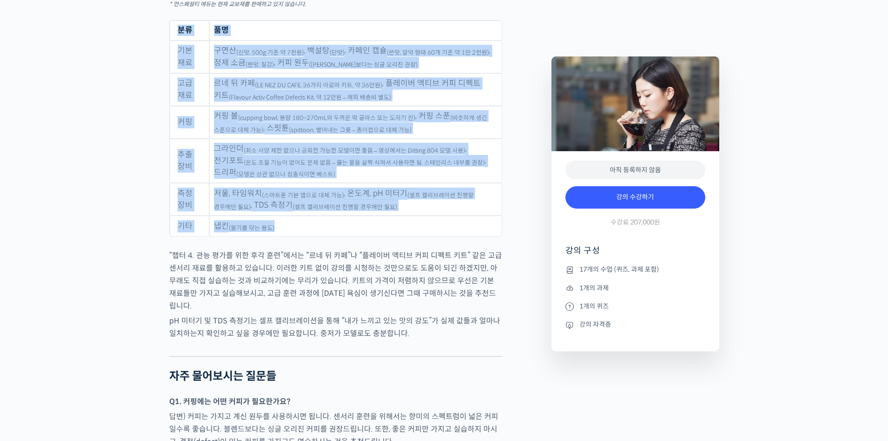
drag, startPoint x: 296, startPoint y: 236, endPoint x: 177, endPoint y: 35, distance: 234.1
click at [177, 35] on table "분류 품명 기본 재료 구연산 (신맛, 500g 기준 약 7천원) , 백설탕 (단맛) , 카페인 캡슐 (쓴맛, 알약 형태 60개 기준 약 1만 …" at bounding box center [335, 128] width 333 height 216
click at [177, 35] on th "분류" at bounding box center [190, 31] width 40 height 20
drag, startPoint x: 177, startPoint y: 34, endPoint x: 437, endPoint y: 232, distance: 327.0
click at [437, 232] on table "분류 품명 기본 재료 구연산 (신맛, 500g 기준 약 7천원) , 백설탕 (단맛) , 카페인 캡슐 (쓴맛, 알약 형태 60개 기준 약 1만 …" at bounding box center [335, 128] width 333 height 216
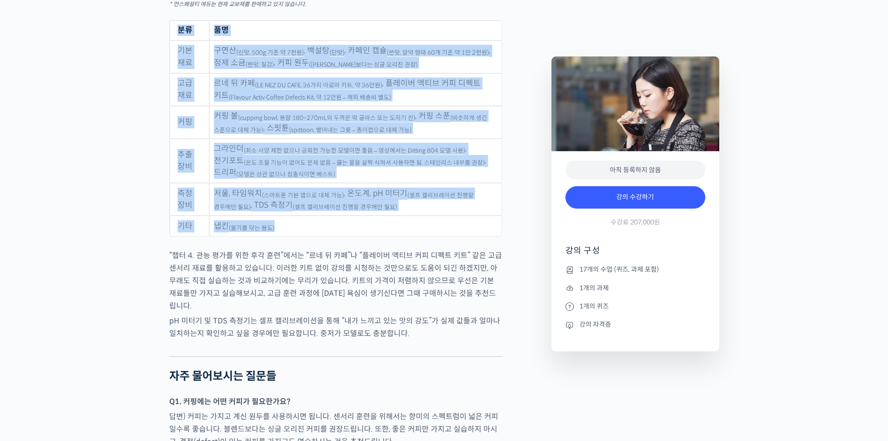
click at [437, 232] on td "냅킨 (물기를 닦는 용도)" at bounding box center [355, 225] width 292 height 21
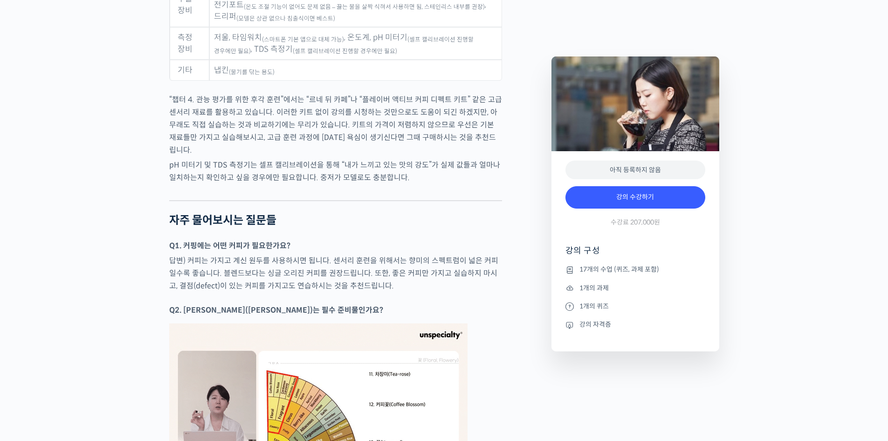
scroll to position [4863, 0]
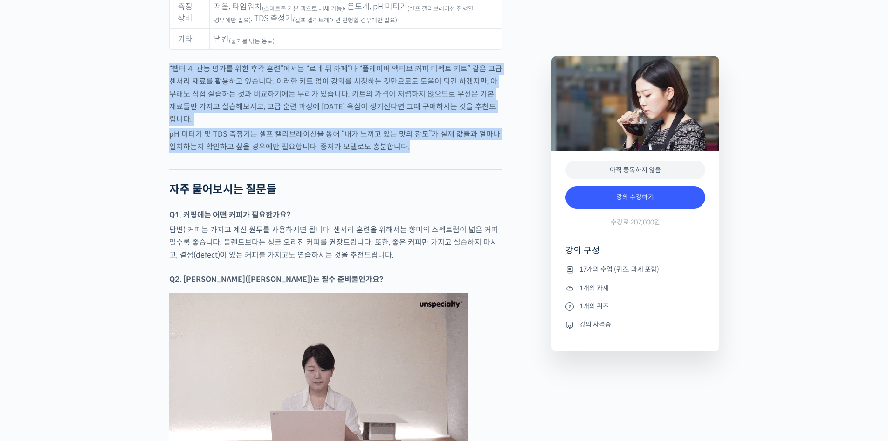
drag, startPoint x: 167, startPoint y: 76, endPoint x: 466, endPoint y: 150, distance: 308.0
click at [466, 155] on div at bounding box center [335, 162] width 333 height 14
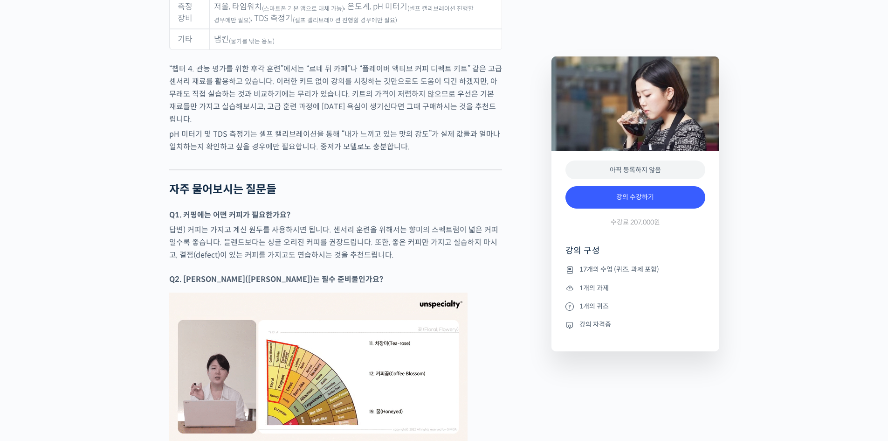
scroll to position [5174, 0]
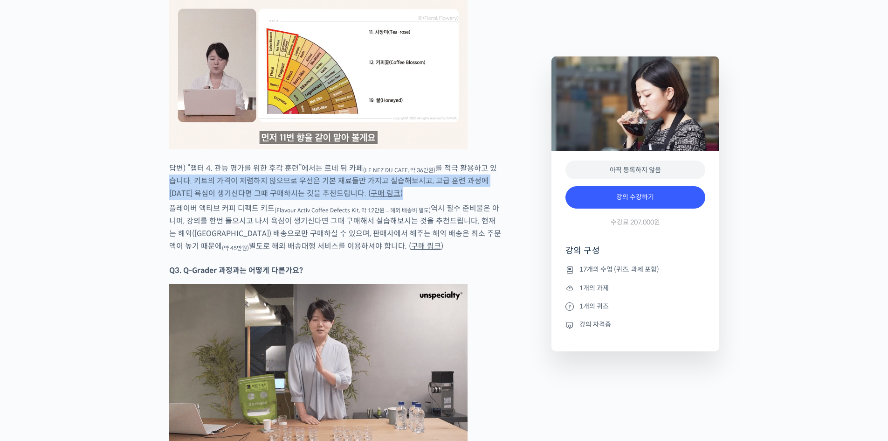
drag, startPoint x: 484, startPoint y: 177, endPoint x: 481, endPoint y: 193, distance: 17.2
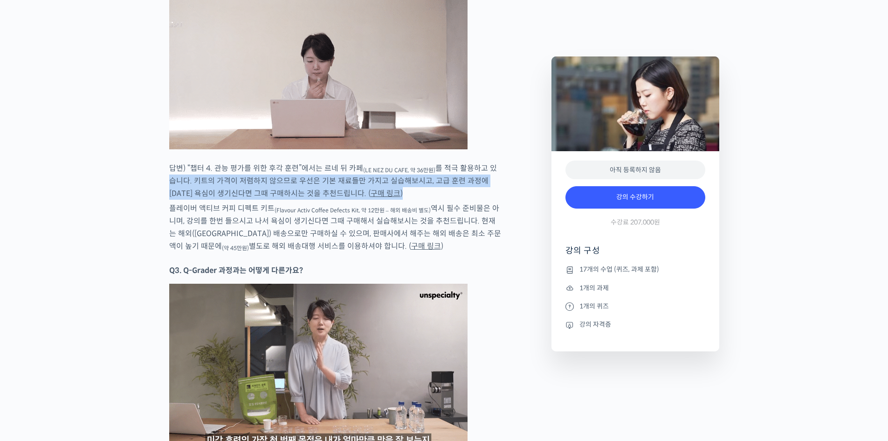
click at [481, 193] on p "답변) “챕터 4. 관능 평가를 위한 후각 훈련”에서는 르네 뒤 카페 (LE NEZ DU CAFE, 약 36만원) 를 적극 활용하고 있습니다.…" at bounding box center [335, 181] width 333 height 38
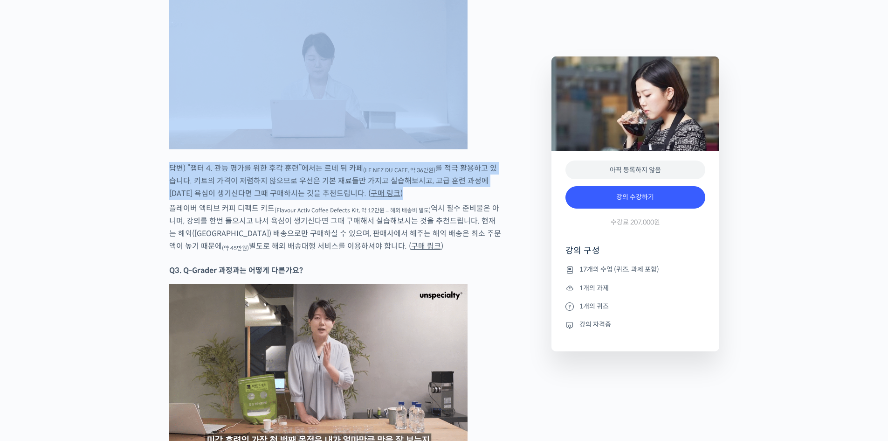
drag, startPoint x: 491, startPoint y: 164, endPoint x: 507, endPoint y: 141, distance: 27.2
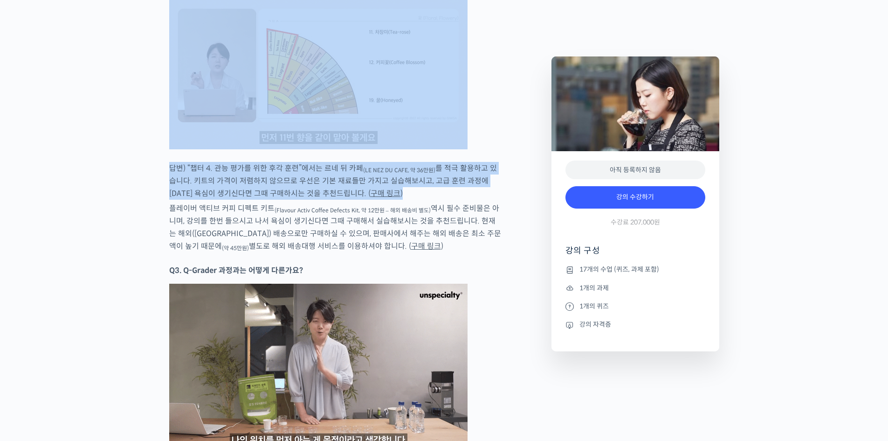
drag, startPoint x: 491, startPoint y: 145, endPoint x: 484, endPoint y: 193, distance: 49.5
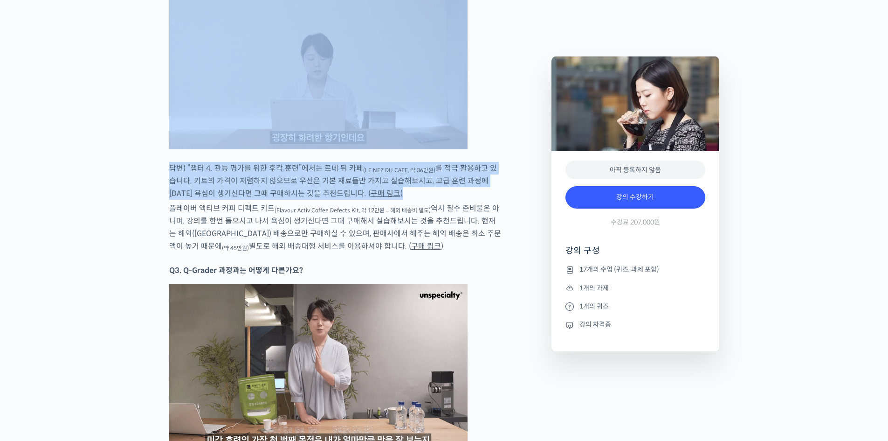
click at [484, 193] on p "답변) “챕터 4. 관능 평가를 위한 후각 훈련”에서는 르네 뒤 카페 (LE NEZ DU CAFE, 약 36만원) 를 적극 활용하고 있습니다.…" at bounding box center [335, 181] width 333 height 38
drag, startPoint x: 480, startPoint y: 190, endPoint x: 513, endPoint y: 142, distance: 58.7
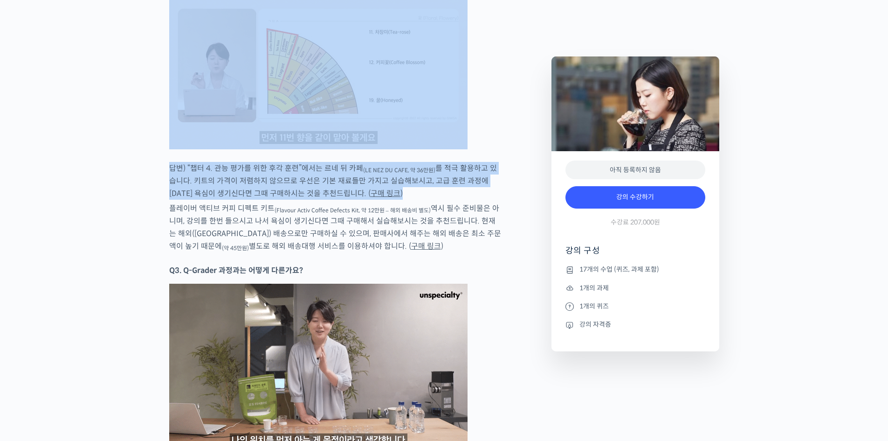
click at [455, 162] on p "답변) “챕터 4. 관능 평가를 위한 후각 훈련”에서는 르네 뒤 카페 (LE NEZ DU CAFE, 약 36만원) 를 적극 활용하고 있습니다.…" at bounding box center [335, 181] width 333 height 38
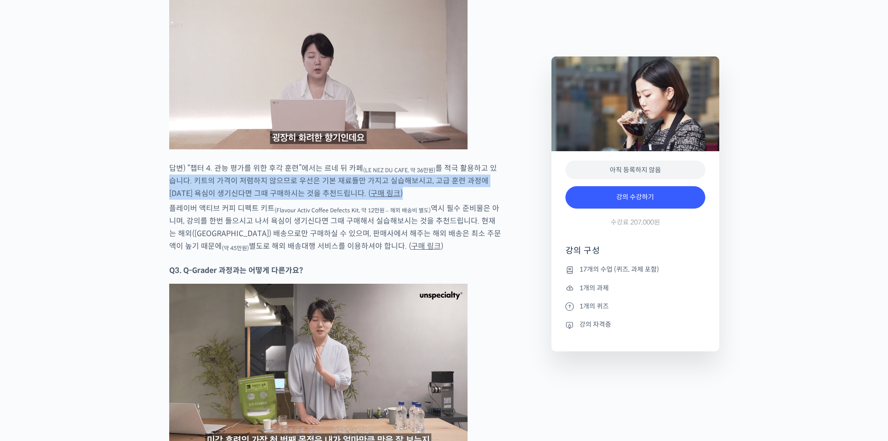
drag, startPoint x: 491, startPoint y: 150, endPoint x: 477, endPoint y: 188, distance: 40.7
click at [477, 188] on p "답변) “챕터 4. 관능 평가를 위한 후각 훈련”에서는 르네 뒤 카페 (LE NEZ DU CAFE, 약 36만원) 를 적극 활용하고 있습니다.…" at bounding box center [335, 181] width 333 height 38
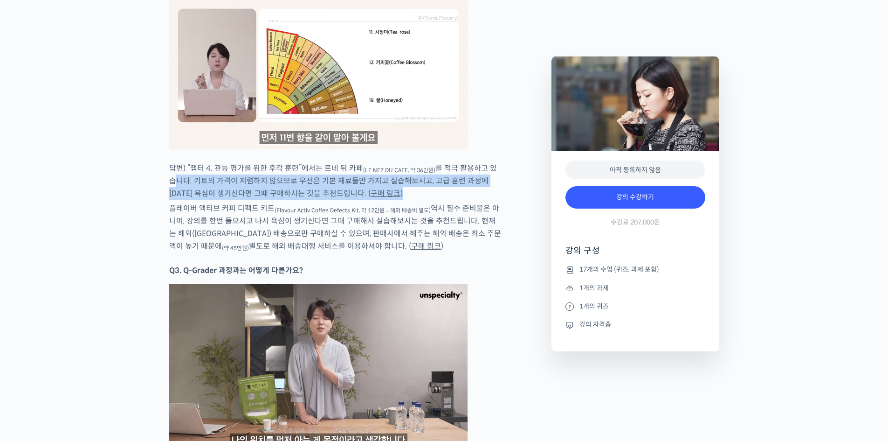
drag, startPoint x: 481, startPoint y: 189, endPoint x: 494, endPoint y: 145, distance: 45.7
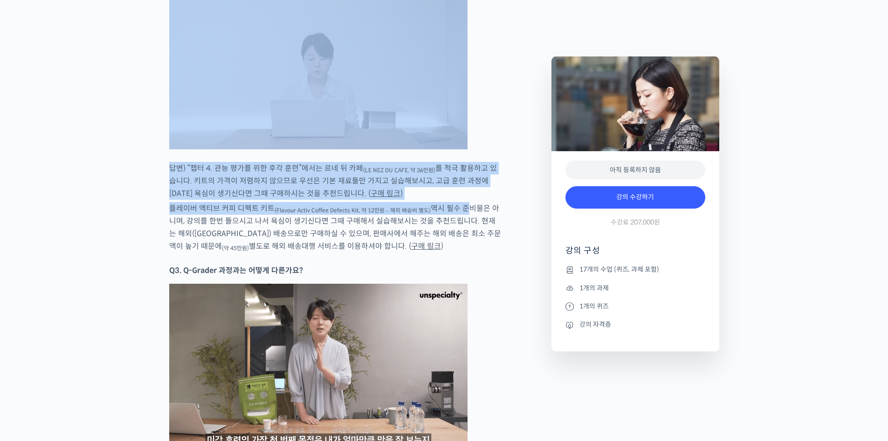
click at [456, 203] on p "플레이버 액티브 커피 디펙트 키트 (Flavour Activ Coffee Defects Kit, 약 12만원 – 해외 배송비 별도) 역시 필수…" at bounding box center [335, 227] width 333 height 50
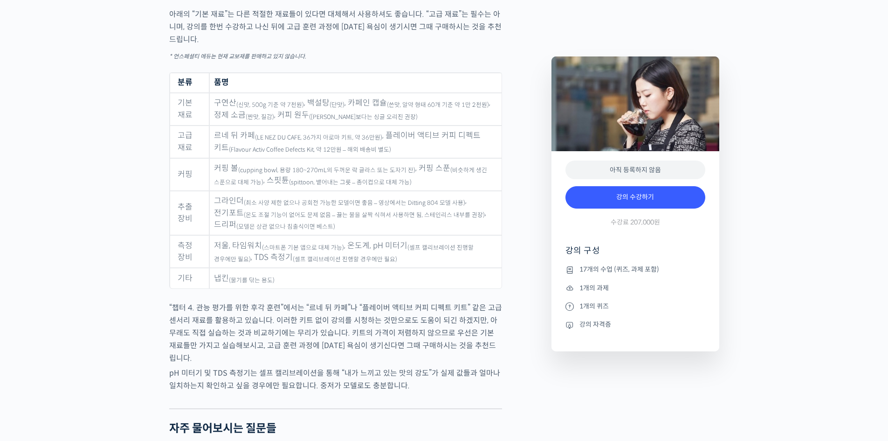
scroll to position [4490, 0]
